Goal: Information Seeking & Learning: Learn about a topic

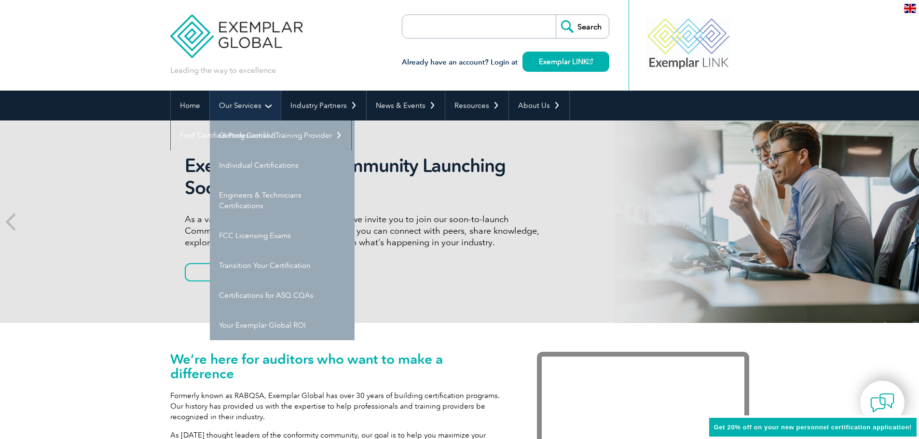
click at [265, 105] on link "Our Services" at bounding box center [245, 106] width 71 height 30
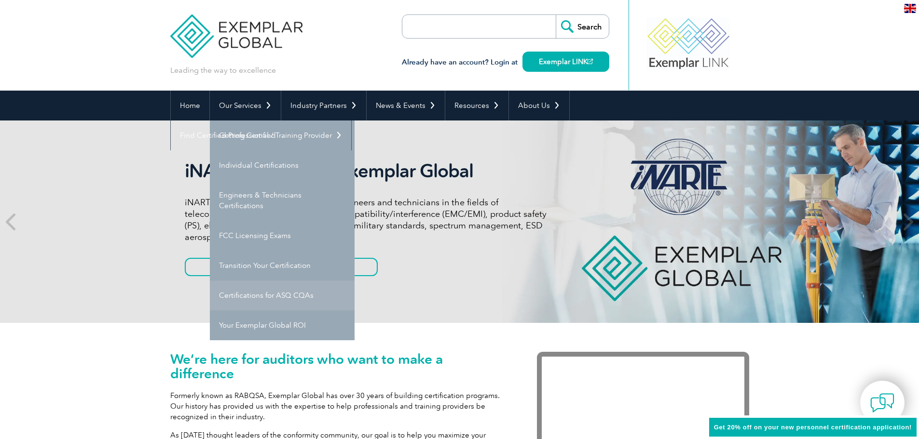
click at [281, 292] on link "Certifications for ASQ CQAs" at bounding box center [282, 296] width 145 height 30
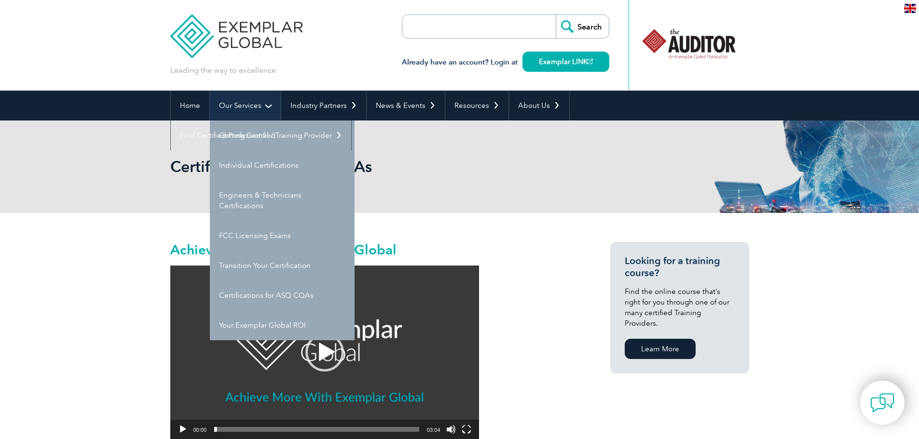
click at [258, 105] on link "Our Services" at bounding box center [245, 106] width 71 height 30
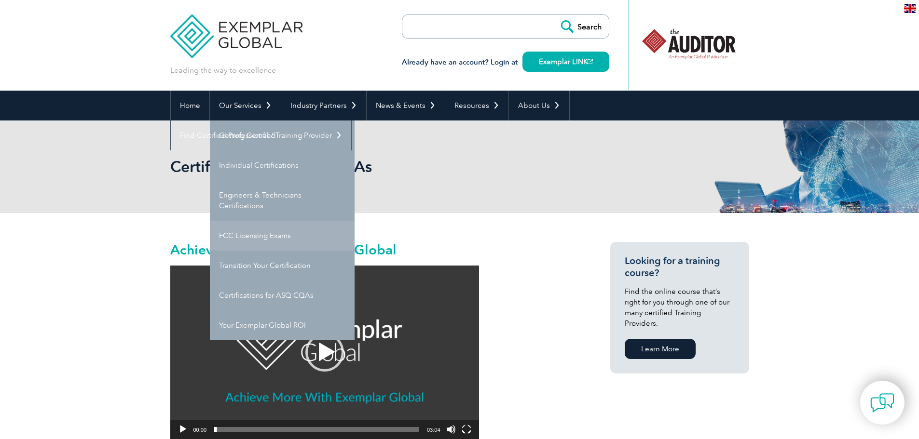
click at [266, 240] on link "FCC Licensing Exams" at bounding box center [282, 236] width 145 height 30
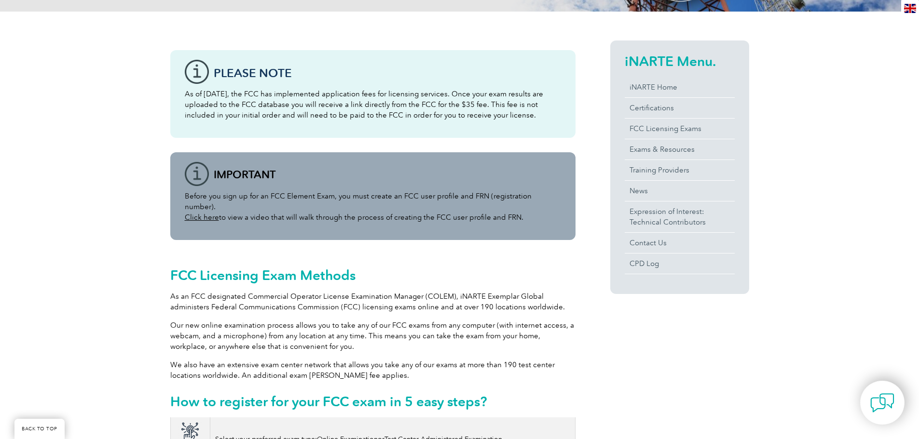
scroll to position [96, 0]
